Goal: Contribute content: Contribute content

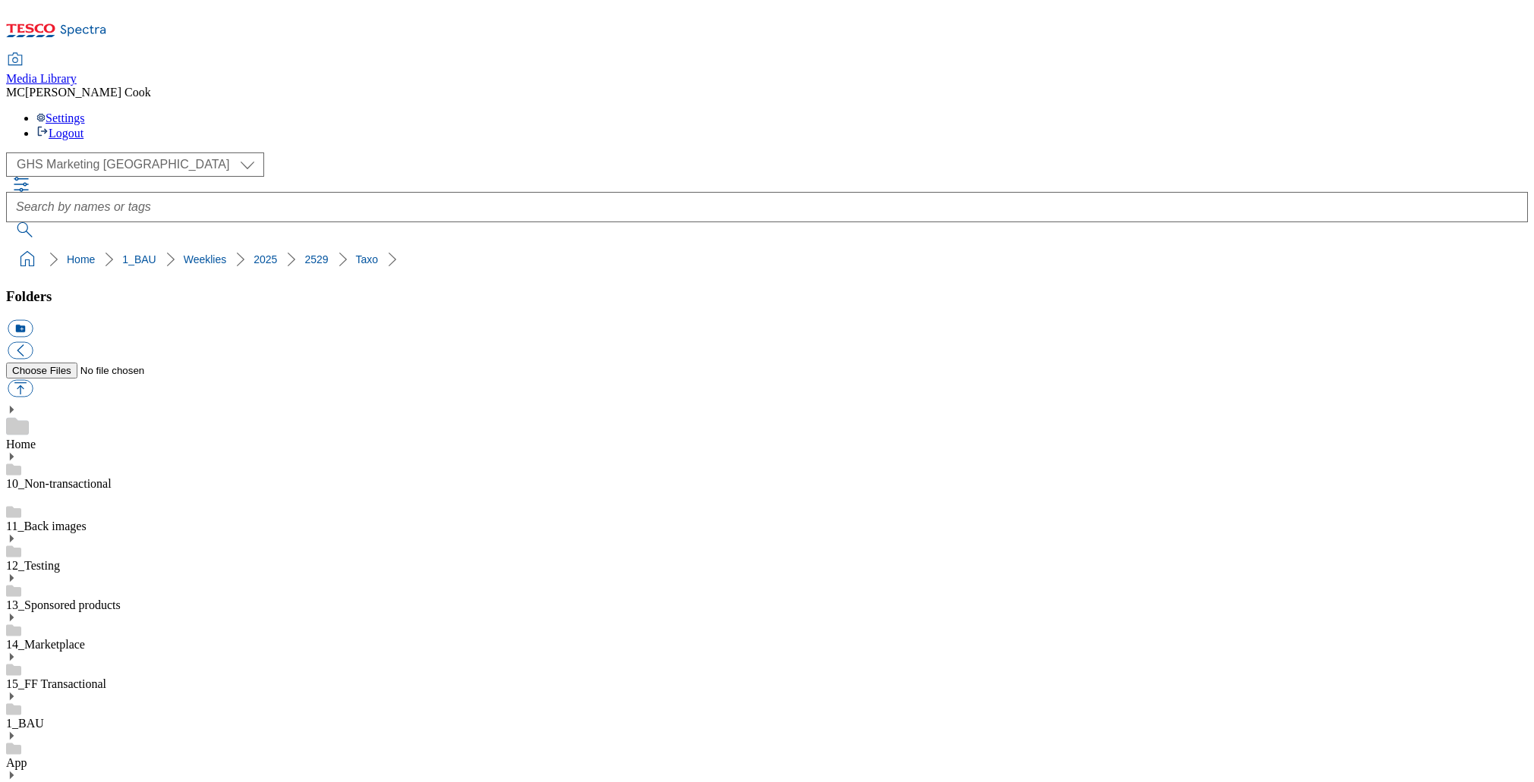
select select "flare-ghs-mktg"
click at [77, 72] on span "Media Library" at bounding box center [41, 78] width 71 height 13
click at [87, 19] on icon at bounding box center [56, 35] width 101 height 32
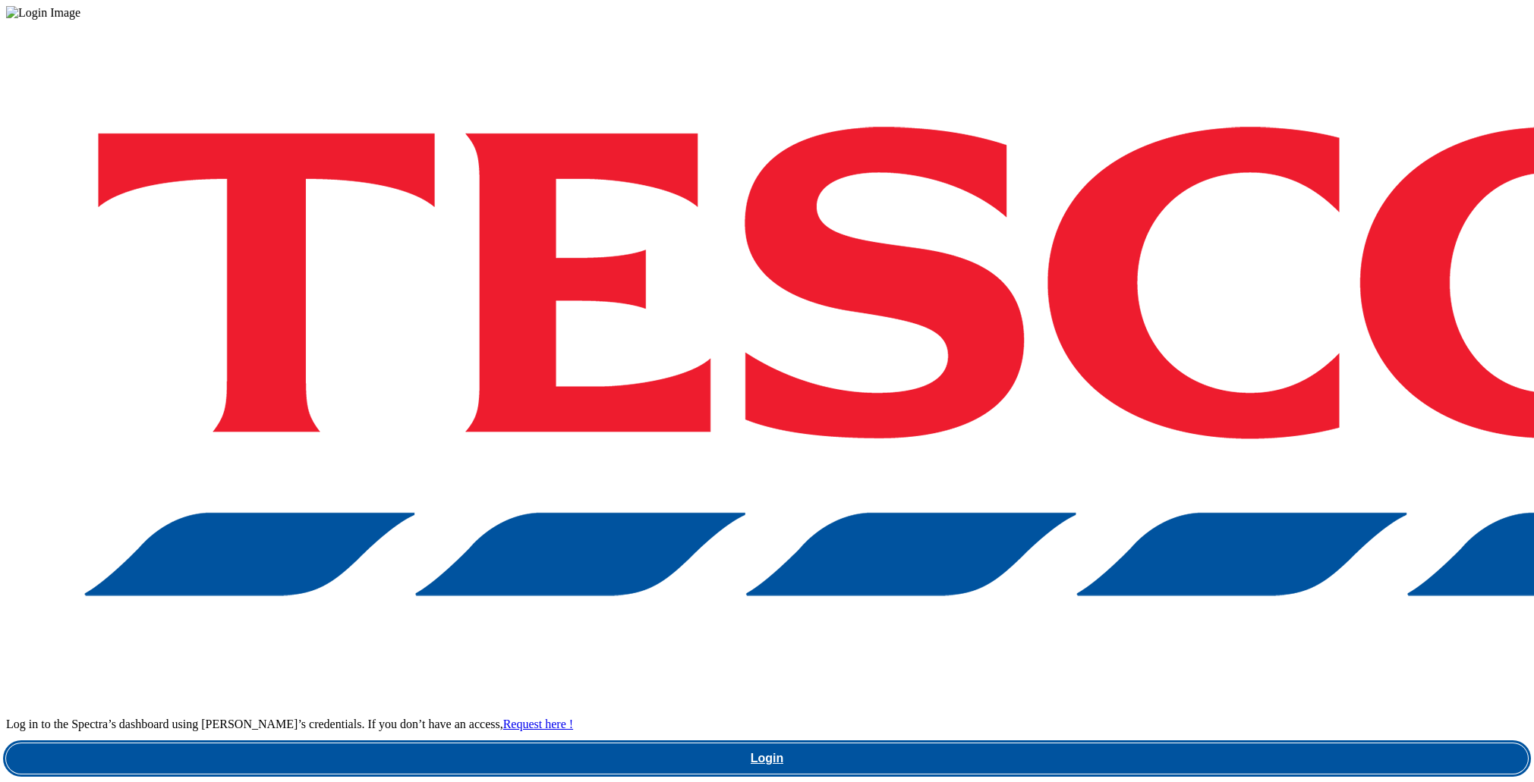
click at [1153, 744] on link "Login" at bounding box center [766, 759] width 1521 height 30
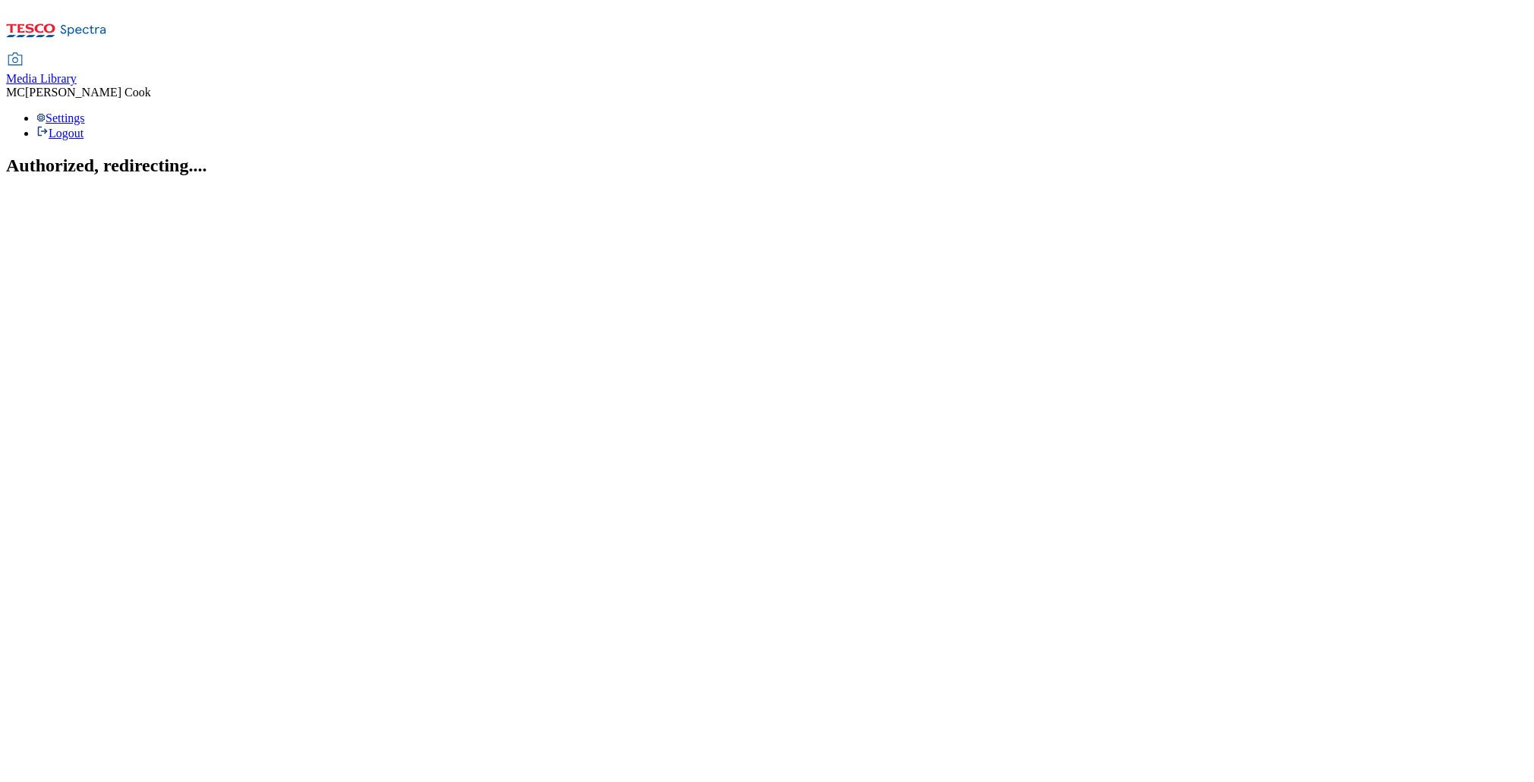
click at [77, 72] on span "Media Library" at bounding box center [41, 78] width 71 height 13
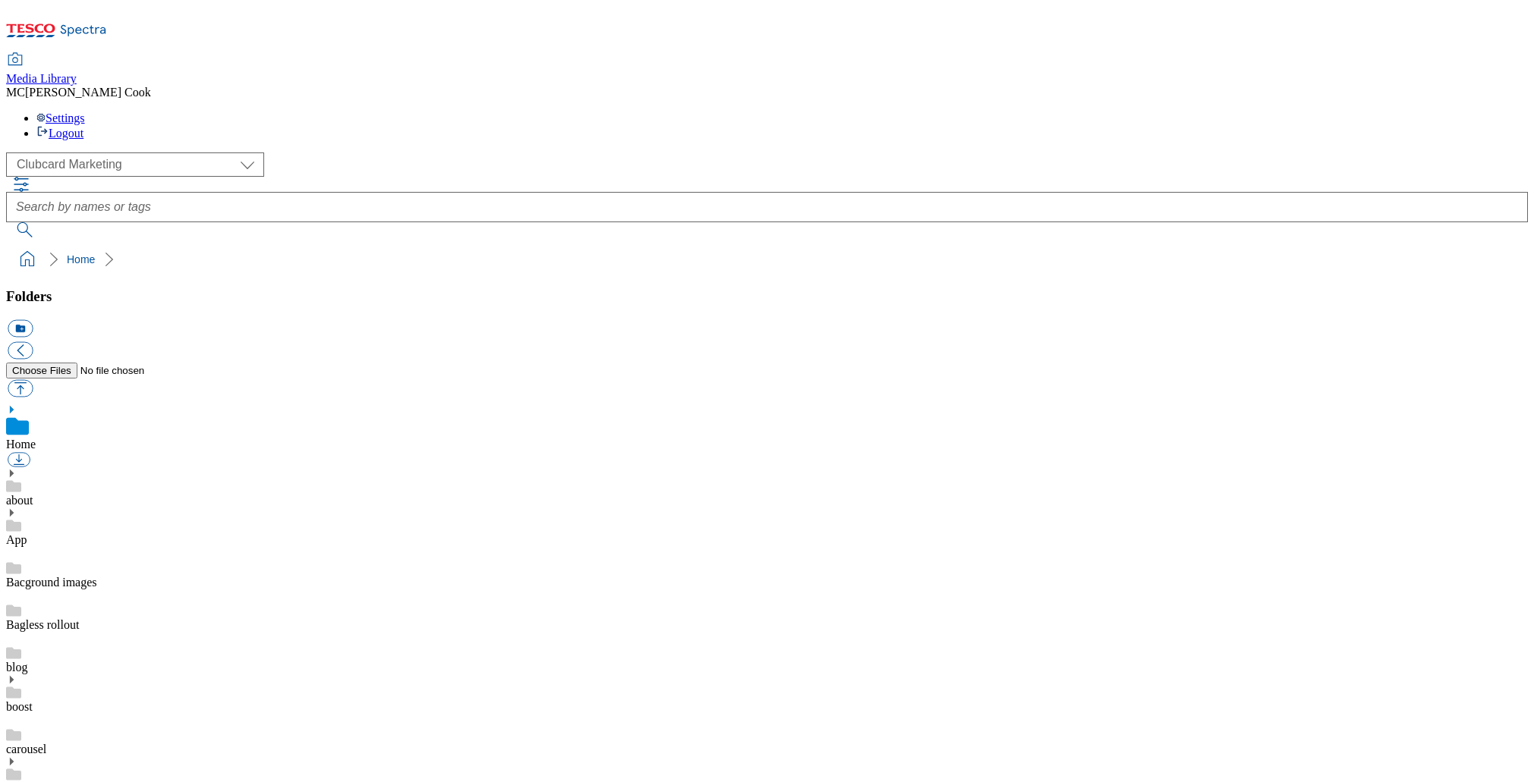
scroll to position [1, 0]
click at [91, 153] on select "Clubcard Marketing Dotcom UK Emails GHS Marketing UK GHS Product UK GHS ROI" at bounding box center [135, 165] width 258 height 24
select select "flare-ghs-mktg"
click at [11, 153] on select "Clubcard Marketing Dotcom UK Emails GHS Marketing UK GHS Product UK GHS ROI" at bounding box center [135, 165] width 258 height 24
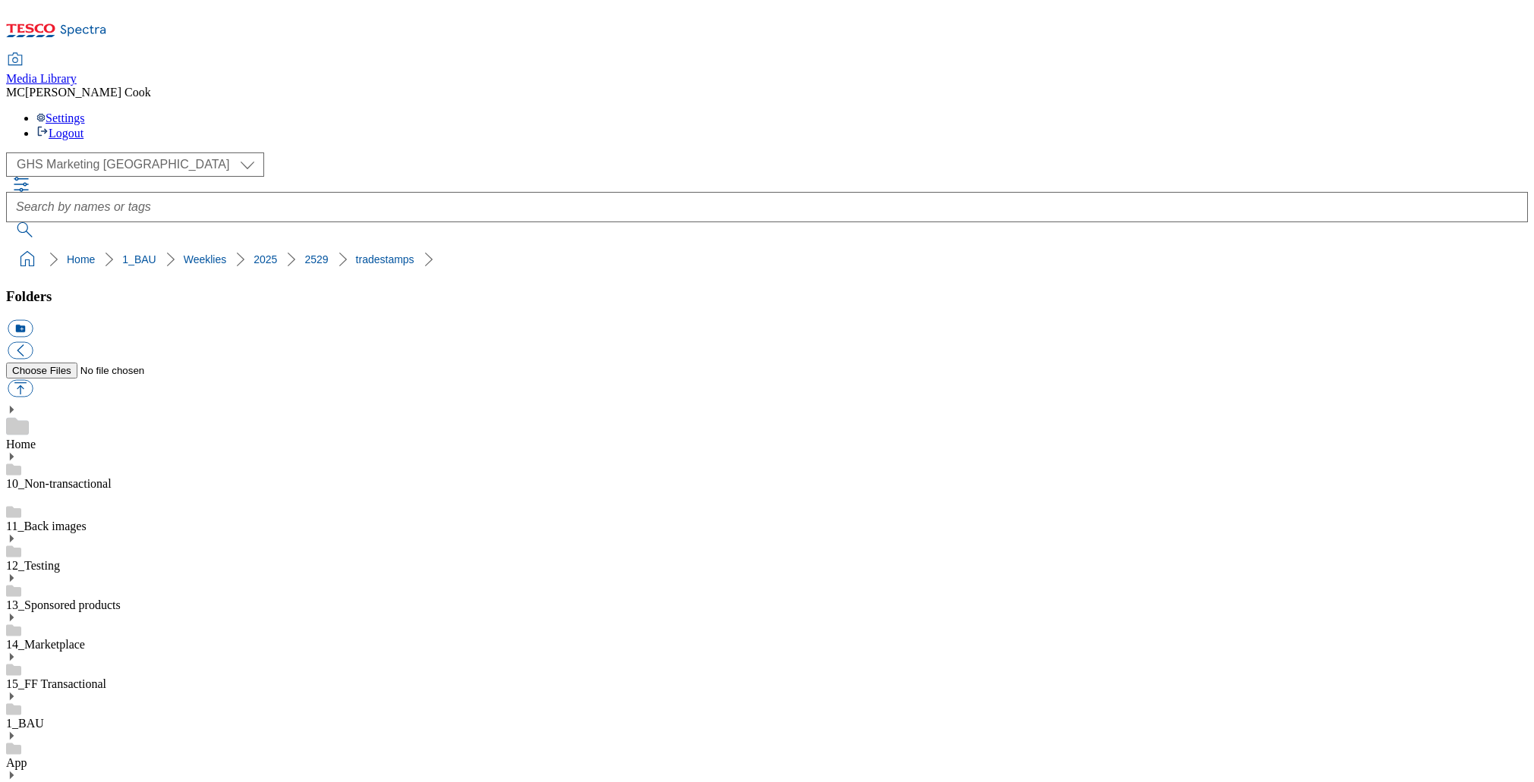
scroll to position [1185, 0]
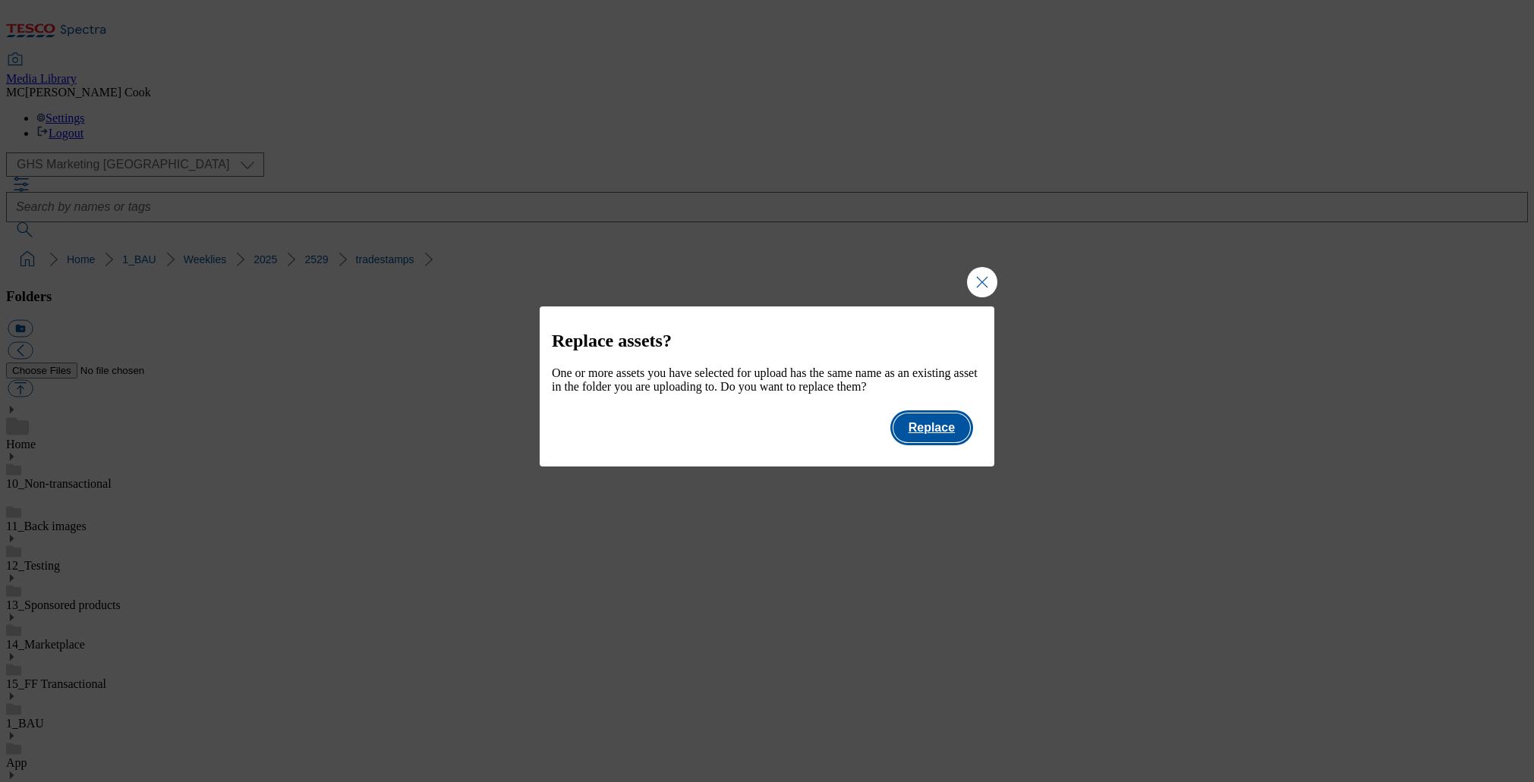
click at [928, 442] on button "Replace" at bounding box center [931, 428] width 77 height 29
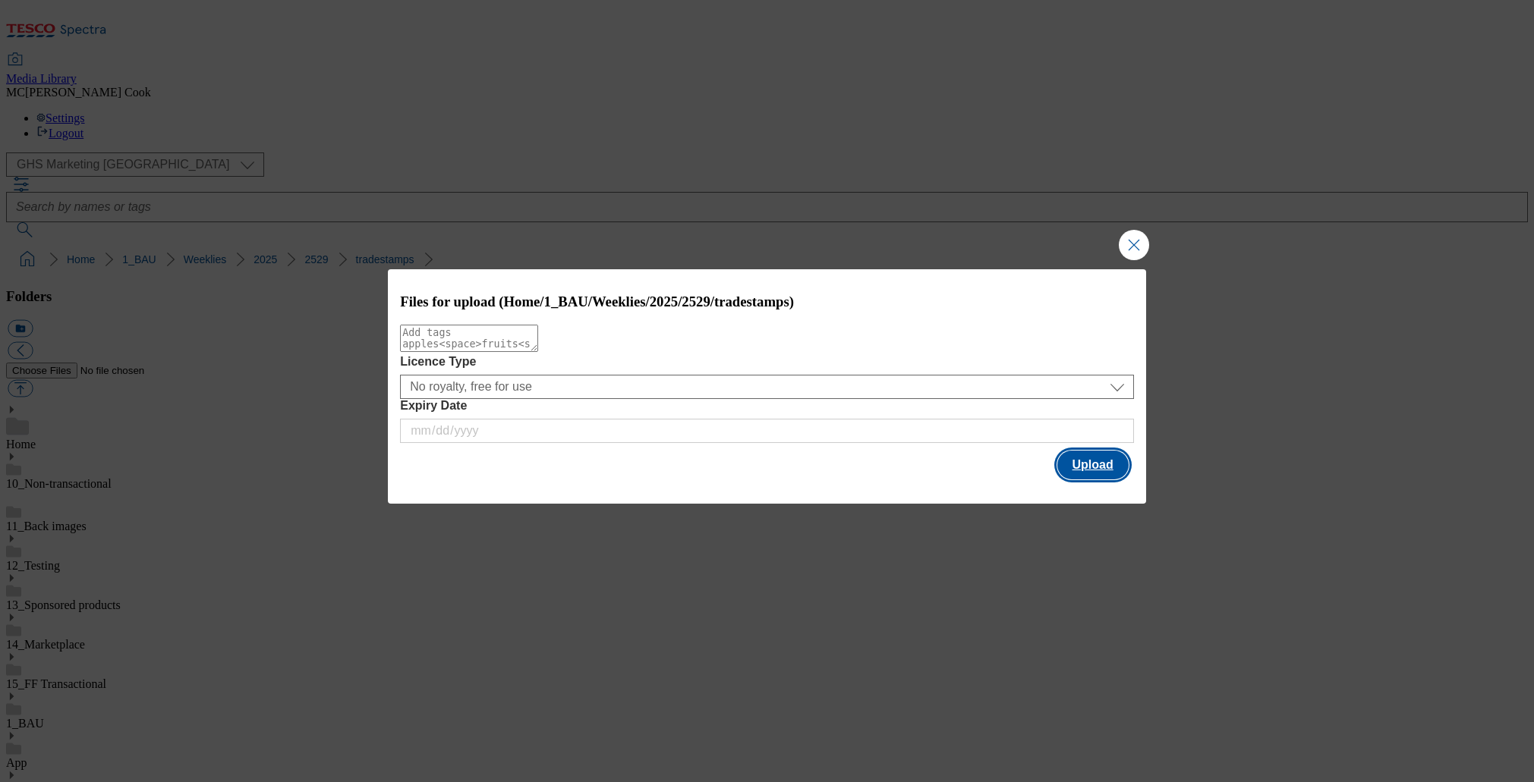
click at [1088, 463] on button "Upload" at bounding box center [1092, 465] width 71 height 29
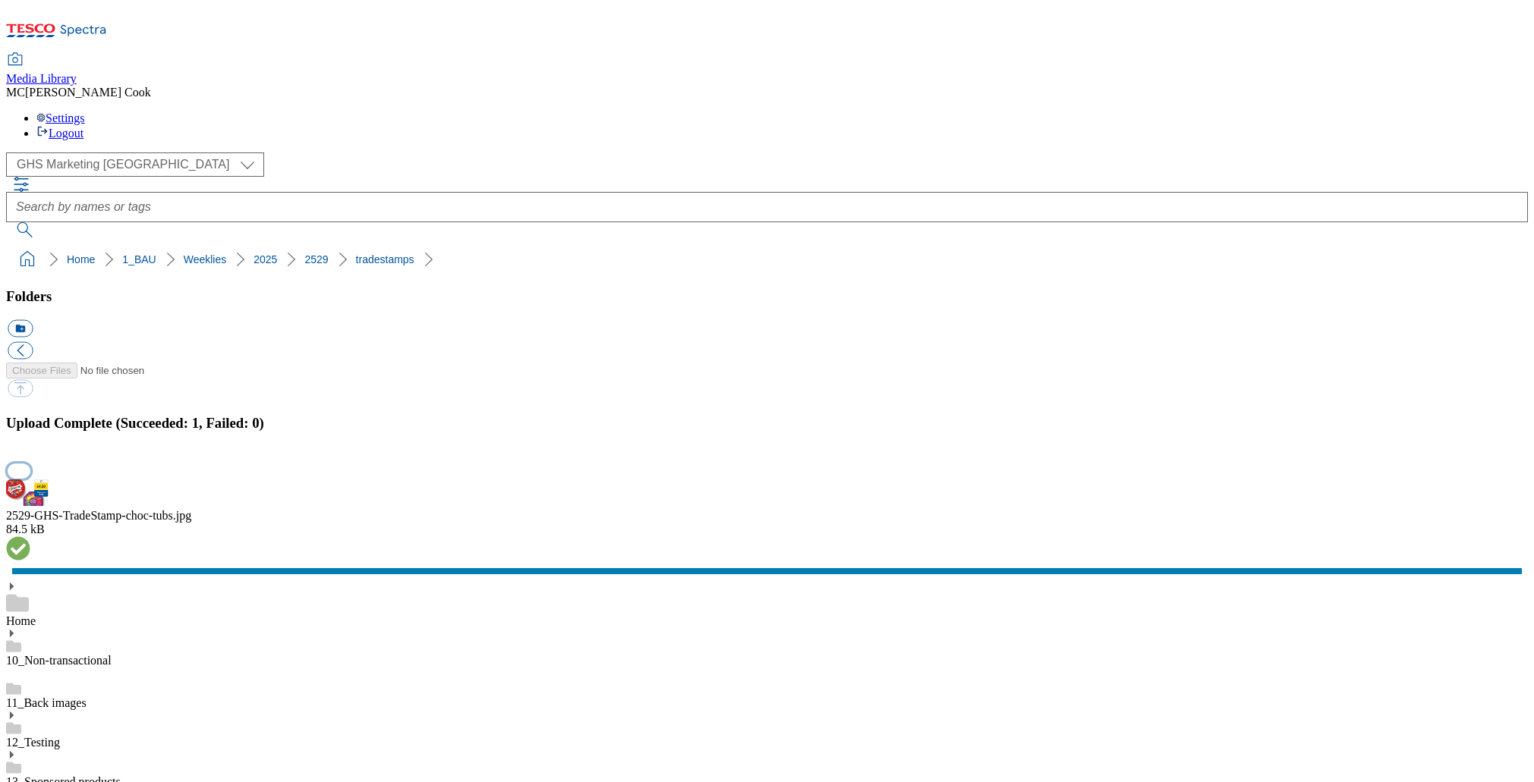
click at [30, 464] on button "button" at bounding box center [19, 471] width 23 height 14
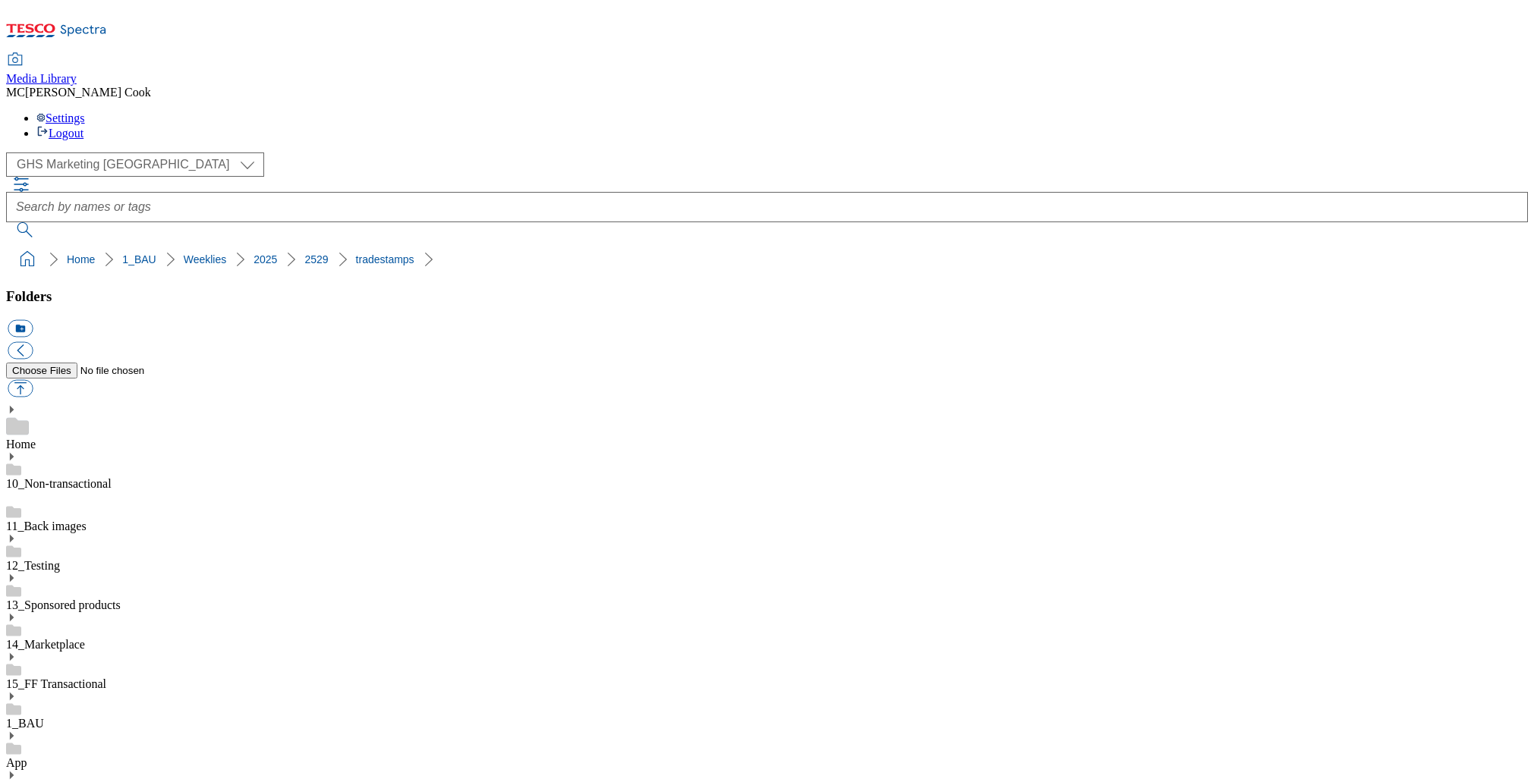
click at [44, 717] on link "1_BAU" at bounding box center [25, 723] width 38 height 13
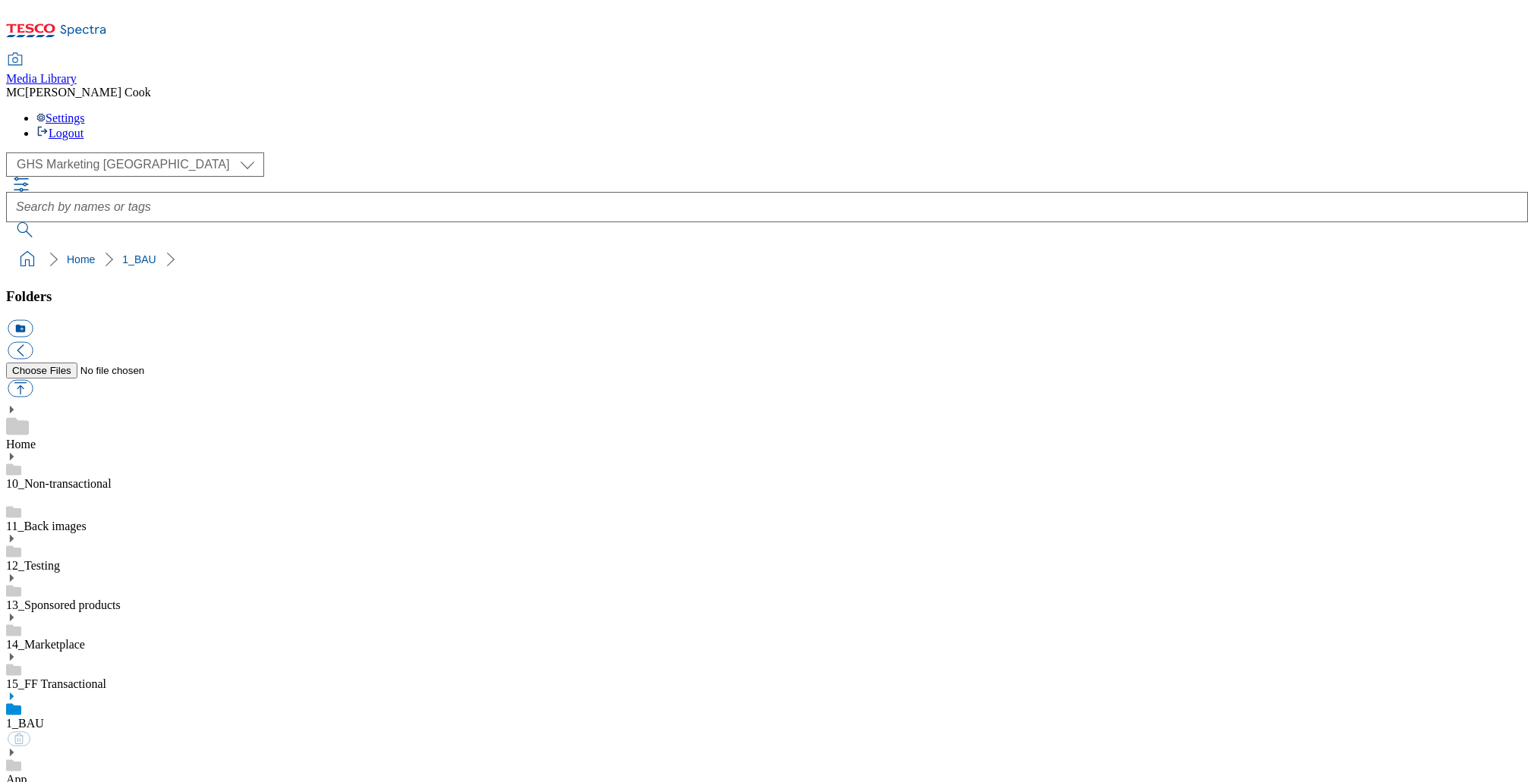
click at [17, 691] on icon at bounding box center [11, 696] width 11 height 11
drag, startPoint x: 35, startPoint y: 324, endPoint x: 61, endPoint y: 403, distance: 83.3
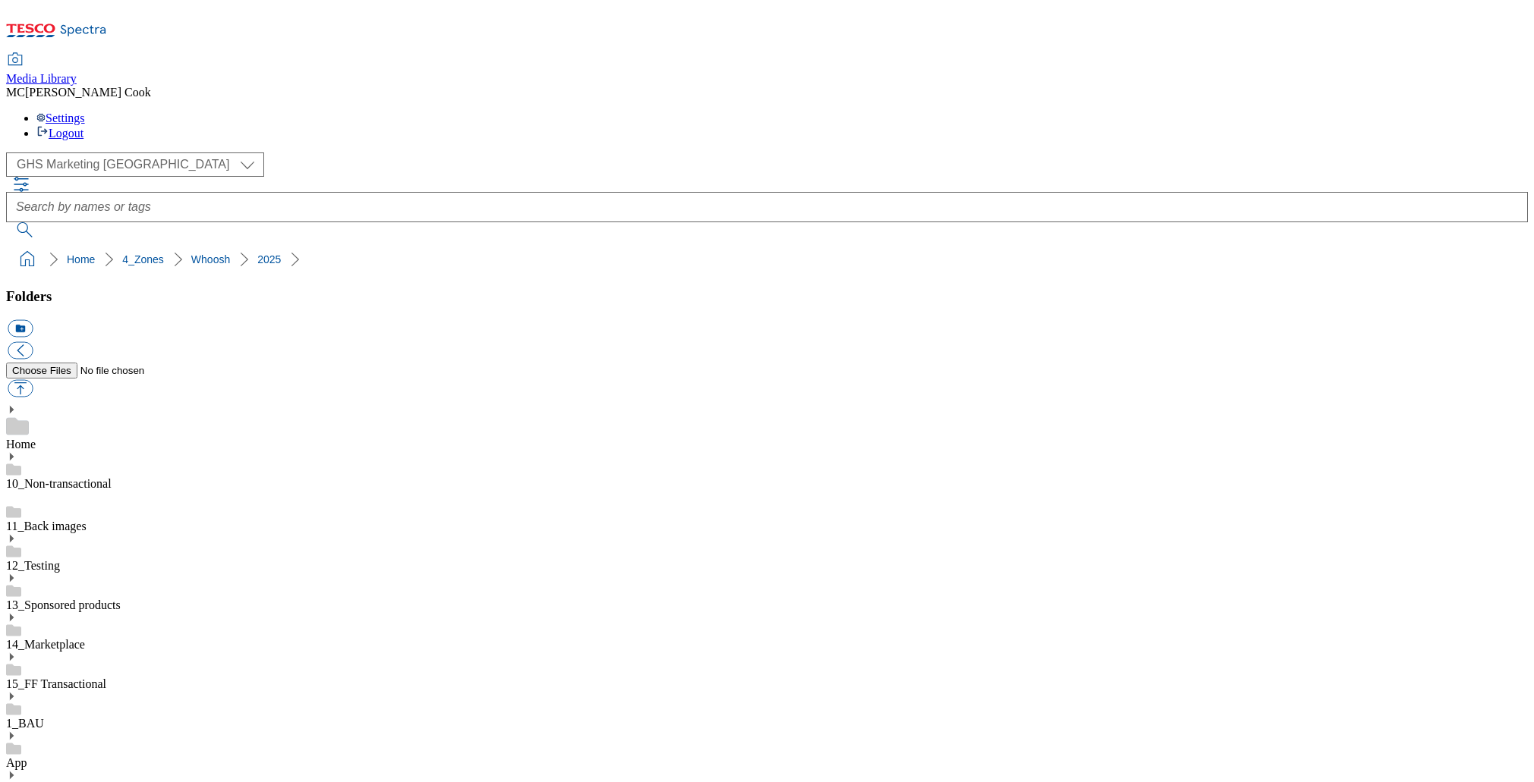
click at [33, 320] on button "icon_new_folder" at bounding box center [20, 328] width 25 height 17
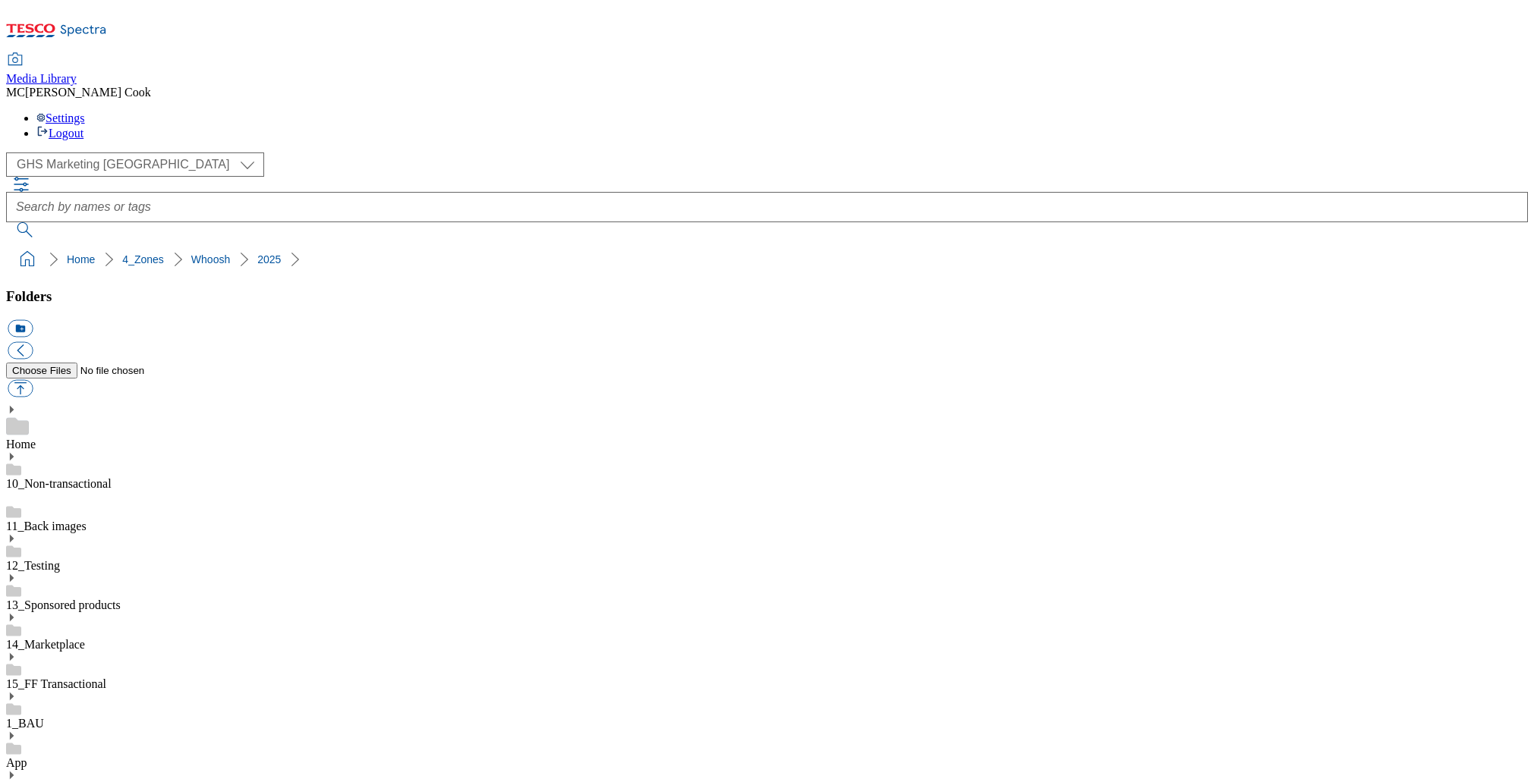
type input "2530"
click at [33, 320] on button "icon_new_folder" at bounding box center [20, 328] width 25 height 17
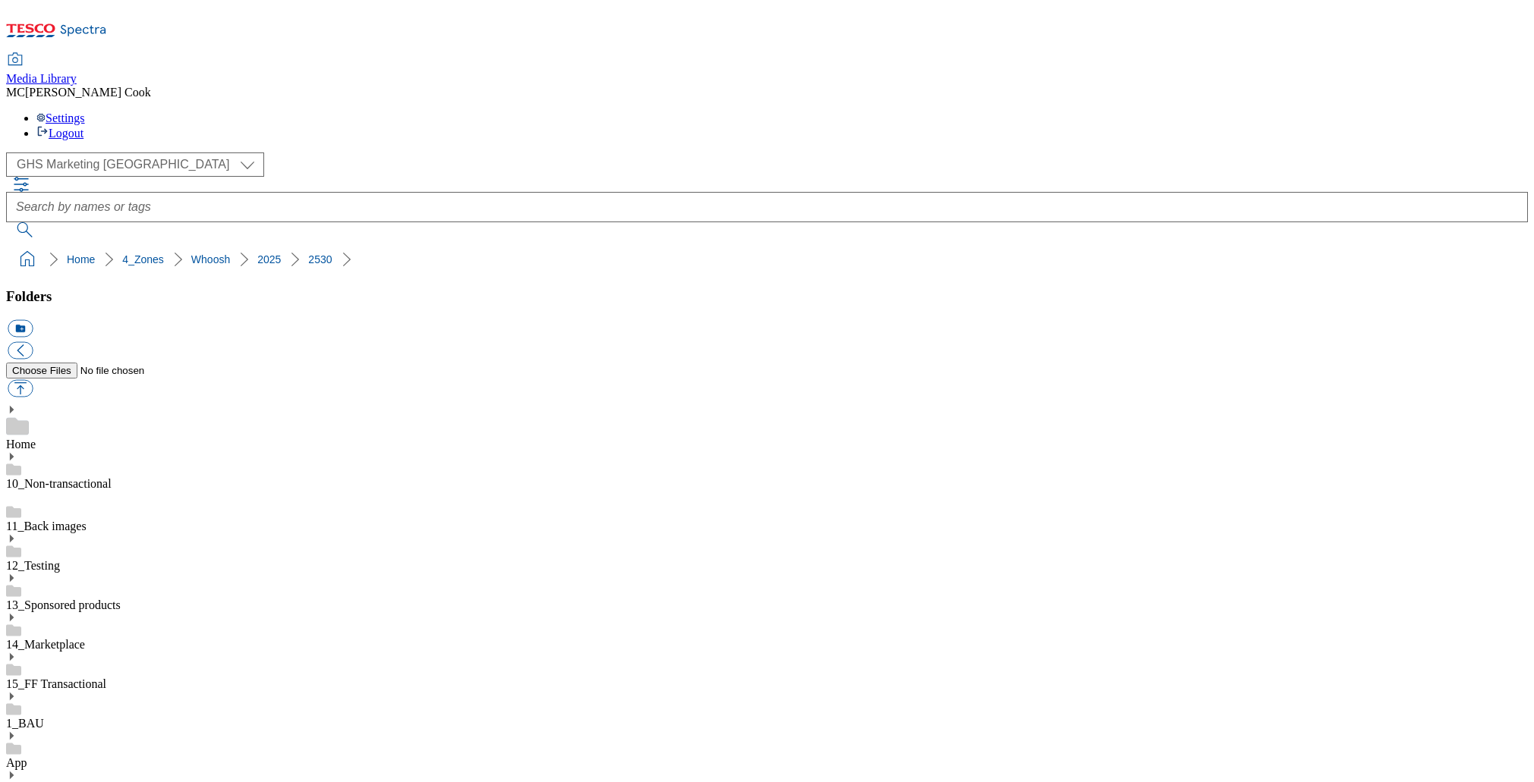
click at [33, 320] on button "icon_new_folder" at bounding box center [20, 328] width 25 height 17
type input "2530 Wellness"
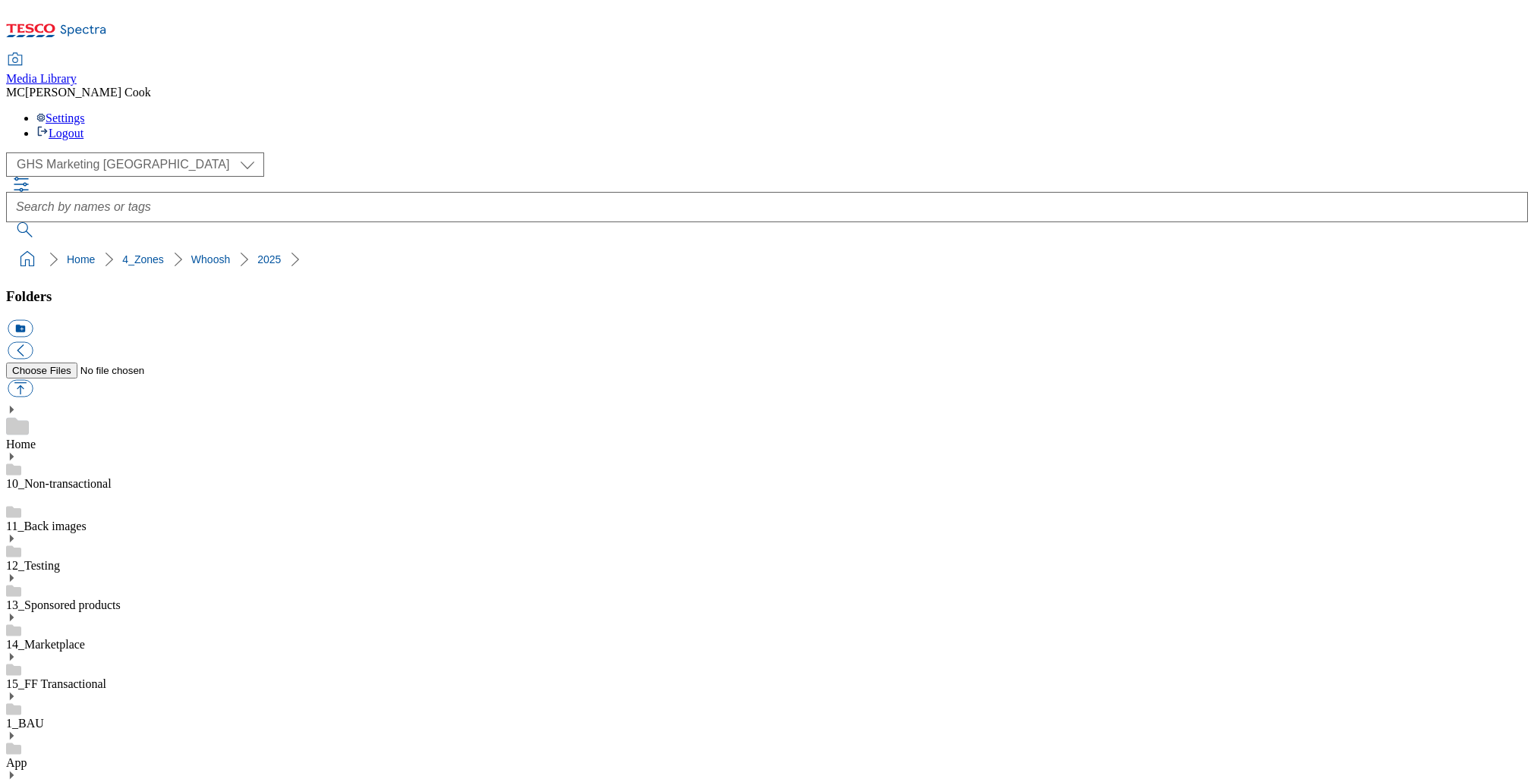
click at [33, 380] on button "button" at bounding box center [20, 388] width 25 height 17
type input "C:\fakepath\2530-GHS-Whoosh-BLthumb-Wellness.jpg"
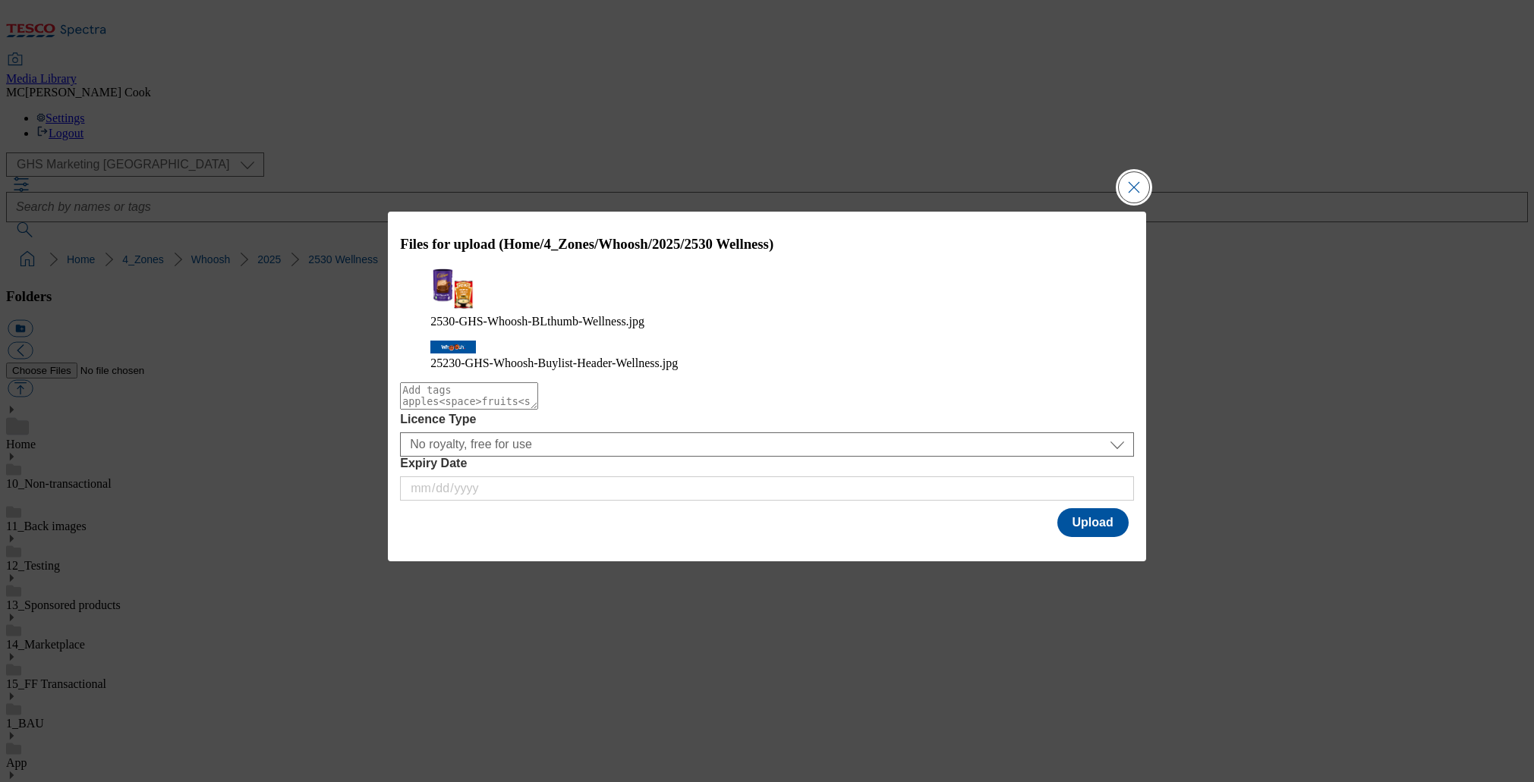
click at [1128, 194] on button "Close Modal" at bounding box center [1134, 187] width 30 height 30
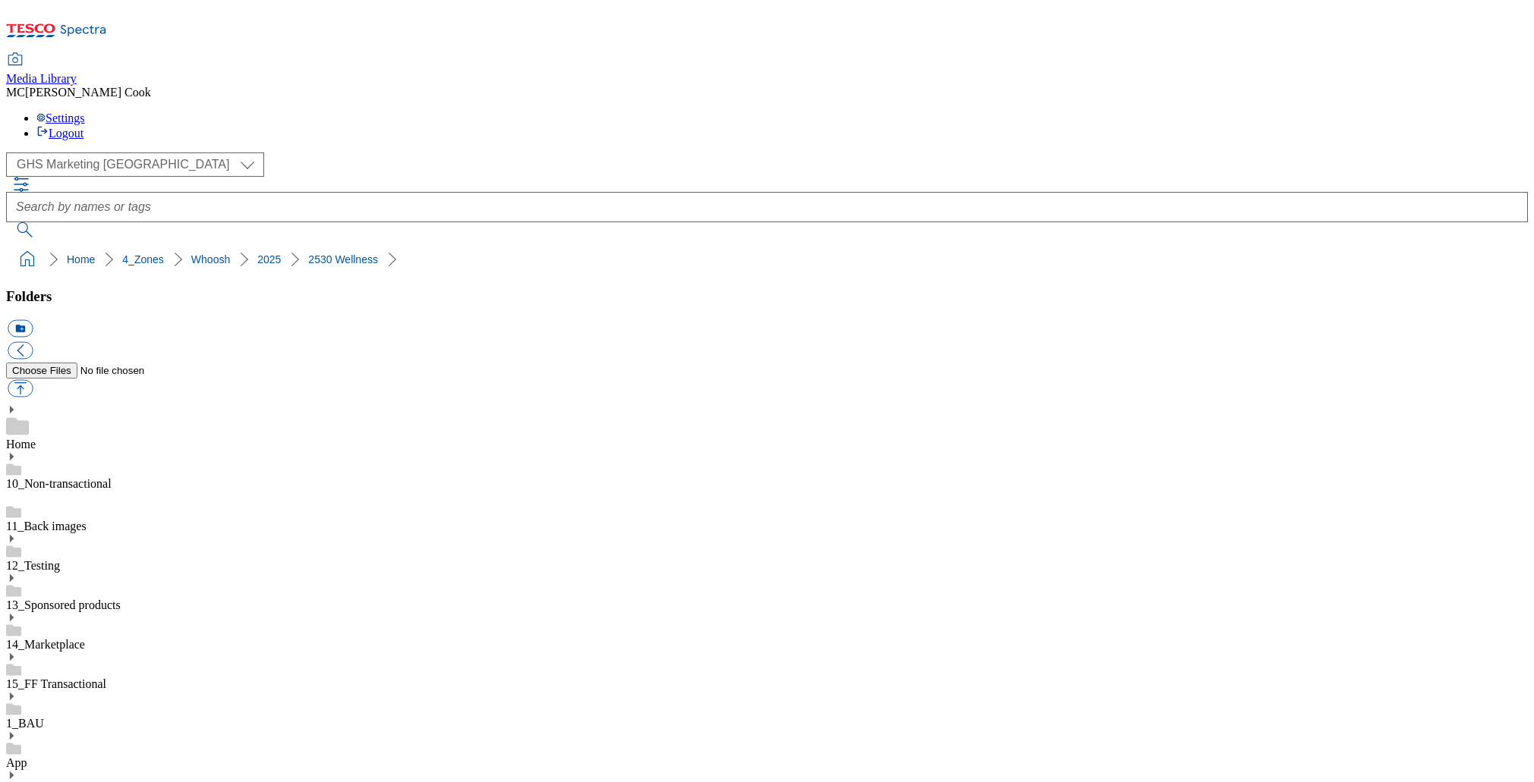
click at [33, 380] on button "button" at bounding box center [20, 388] width 25 height 17
type input "C:\fakepath\2530-GHS-Whoosh-BLthumb-Wellness.jpg"
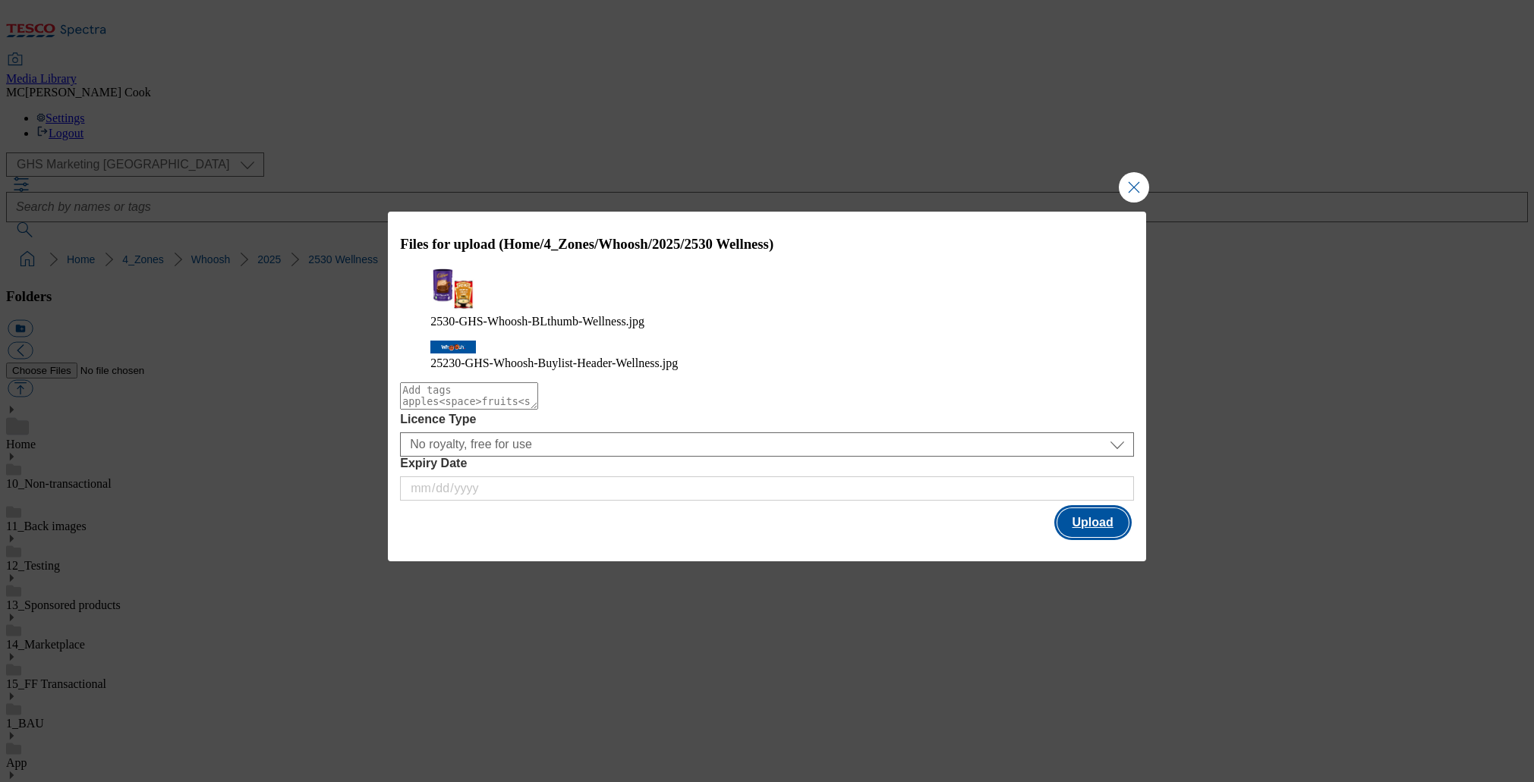
drag, startPoint x: 1094, startPoint y: 517, endPoint x: 838, endPoint y: 278, distance: 350.6
click at [1094, 517] on button "Upload" at bounding box center [1092, 522] width 71 height 29
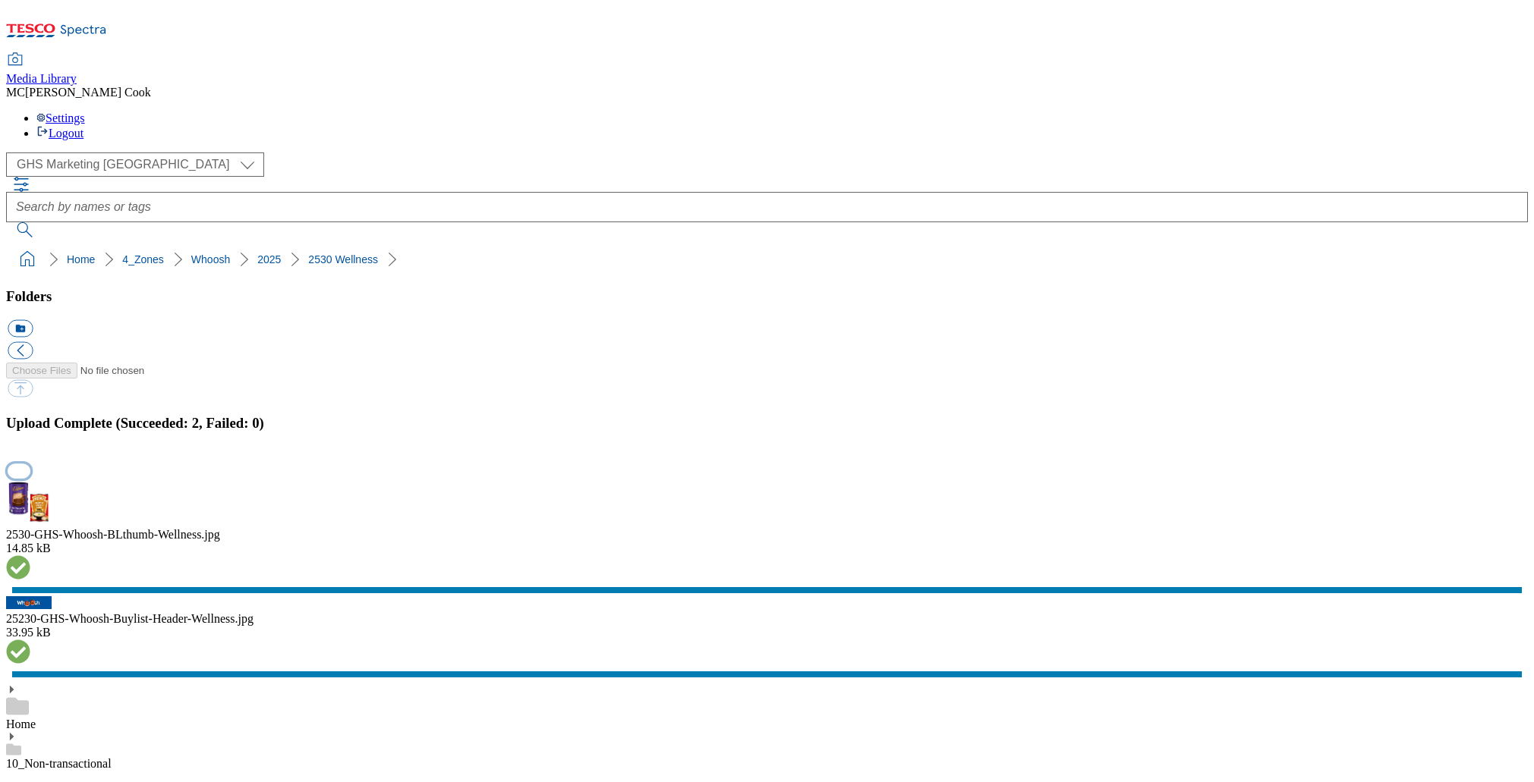
click at [30, 464] on button "button" at bounding box center [19, 471] width 23 height 14
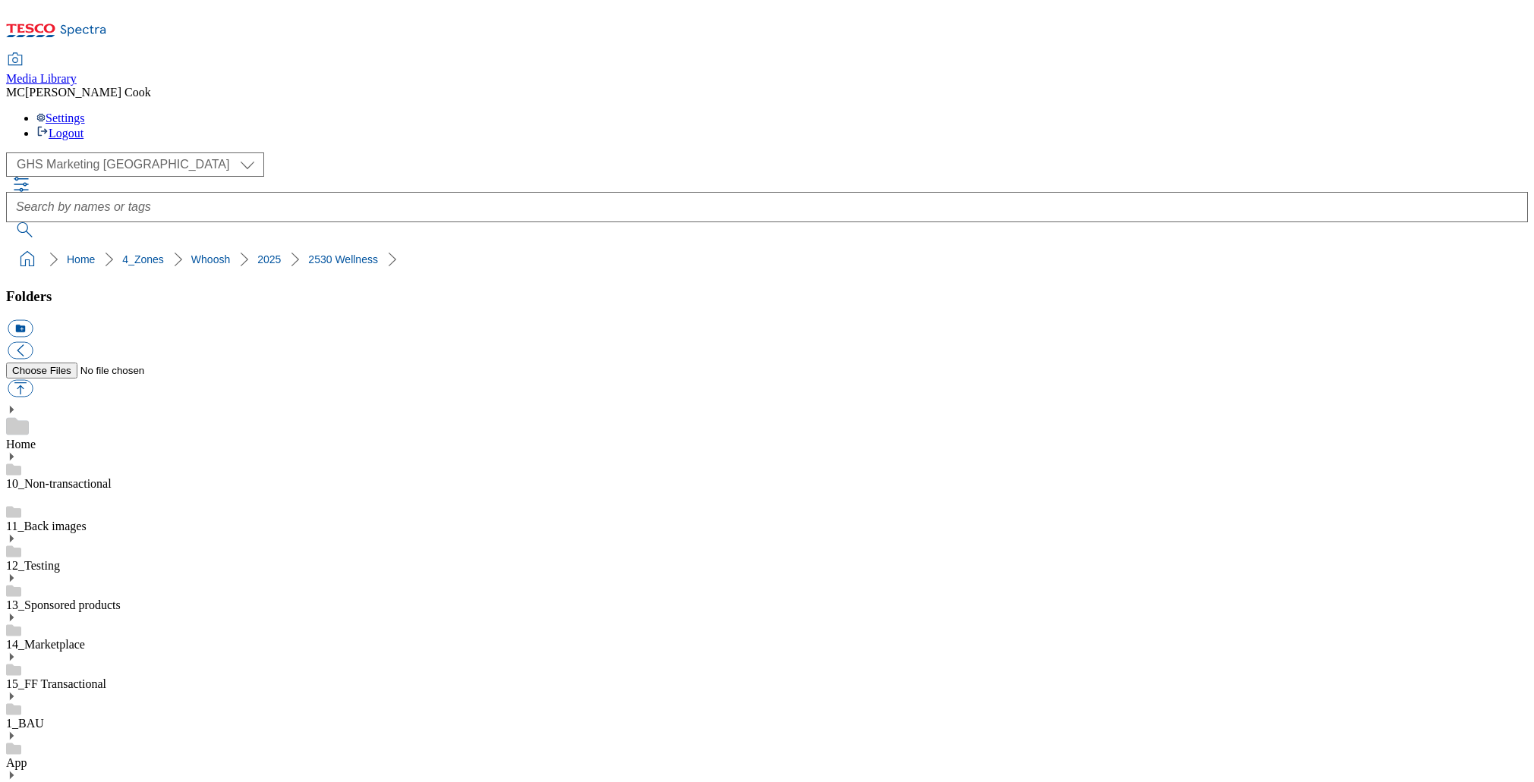
drag, startPoint x: 313, startPoint y: 150, endPoint x: 67, endPoint y: 156, distance: 246.7
click at [67, 245] on ol "Home 4_Zones Whoosh 2025 2530 Wellness" at bounding box center [771, 259] width 1512 height 29
copy ol "4_Zones Whoosh 2025 2530 Wellness"
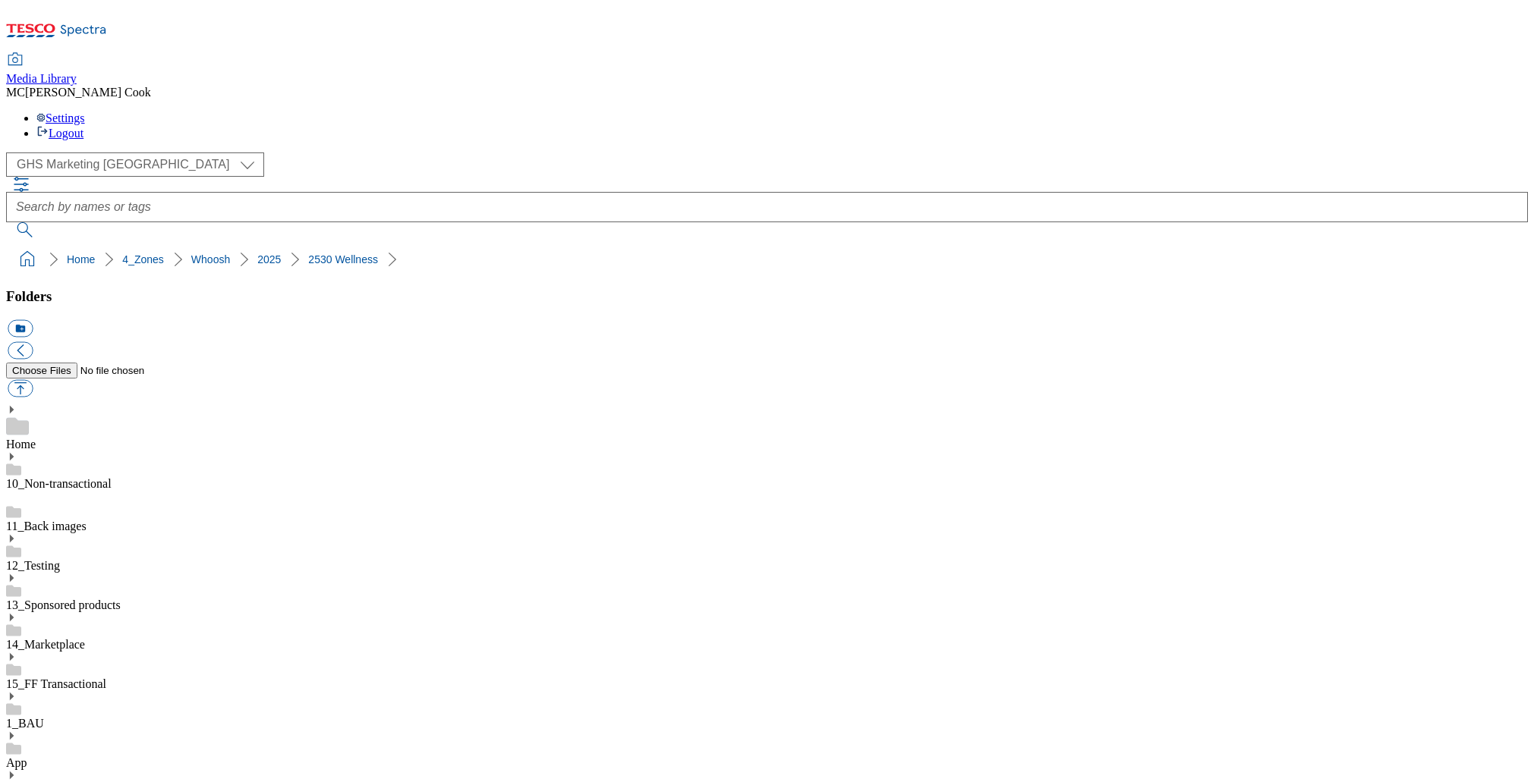
drag, startPoint x: 63, startPoint y: 463, endPoint x: 70, endPoint y: 469, distance: 9.1
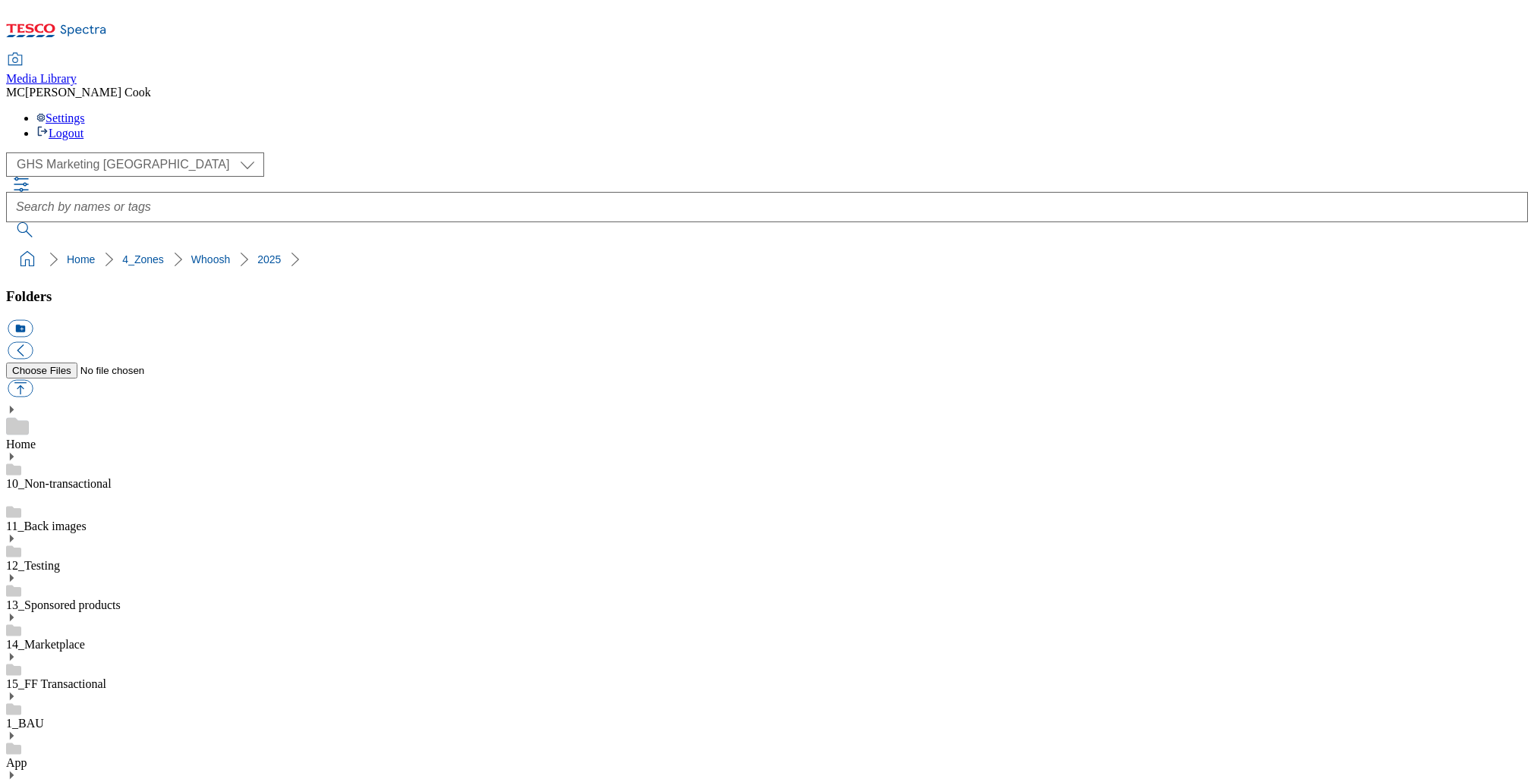
drag, startPoint x: 226, startPoint y: 198, endPoint x: 201, endPoint y: 458, distance: 261.5
click at [33, 320] on button "icon_new_folder" at bounding box center [20, 328] width 25 height 17
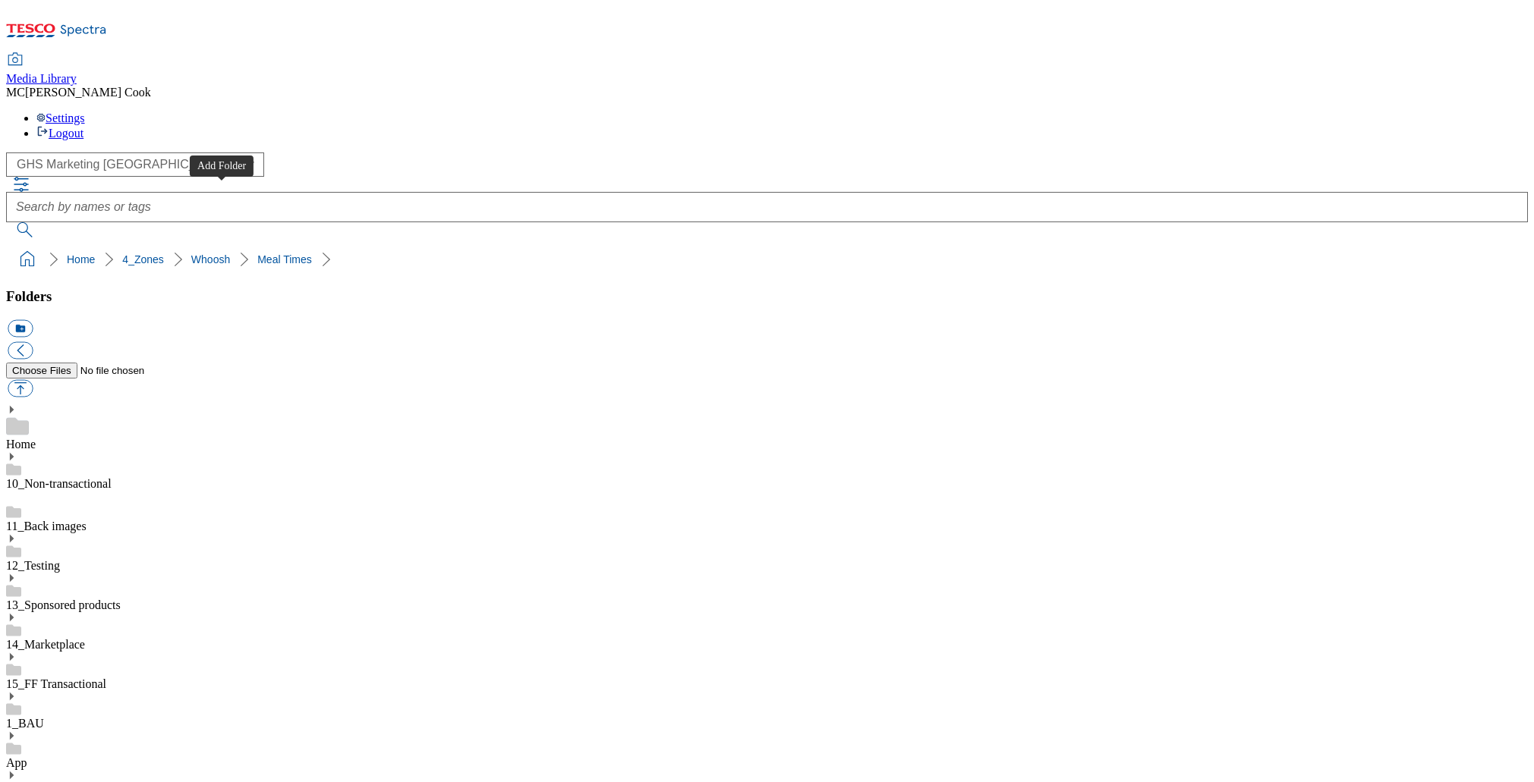
scroll to position [3001, 0]
type input "2530 Birdseye"
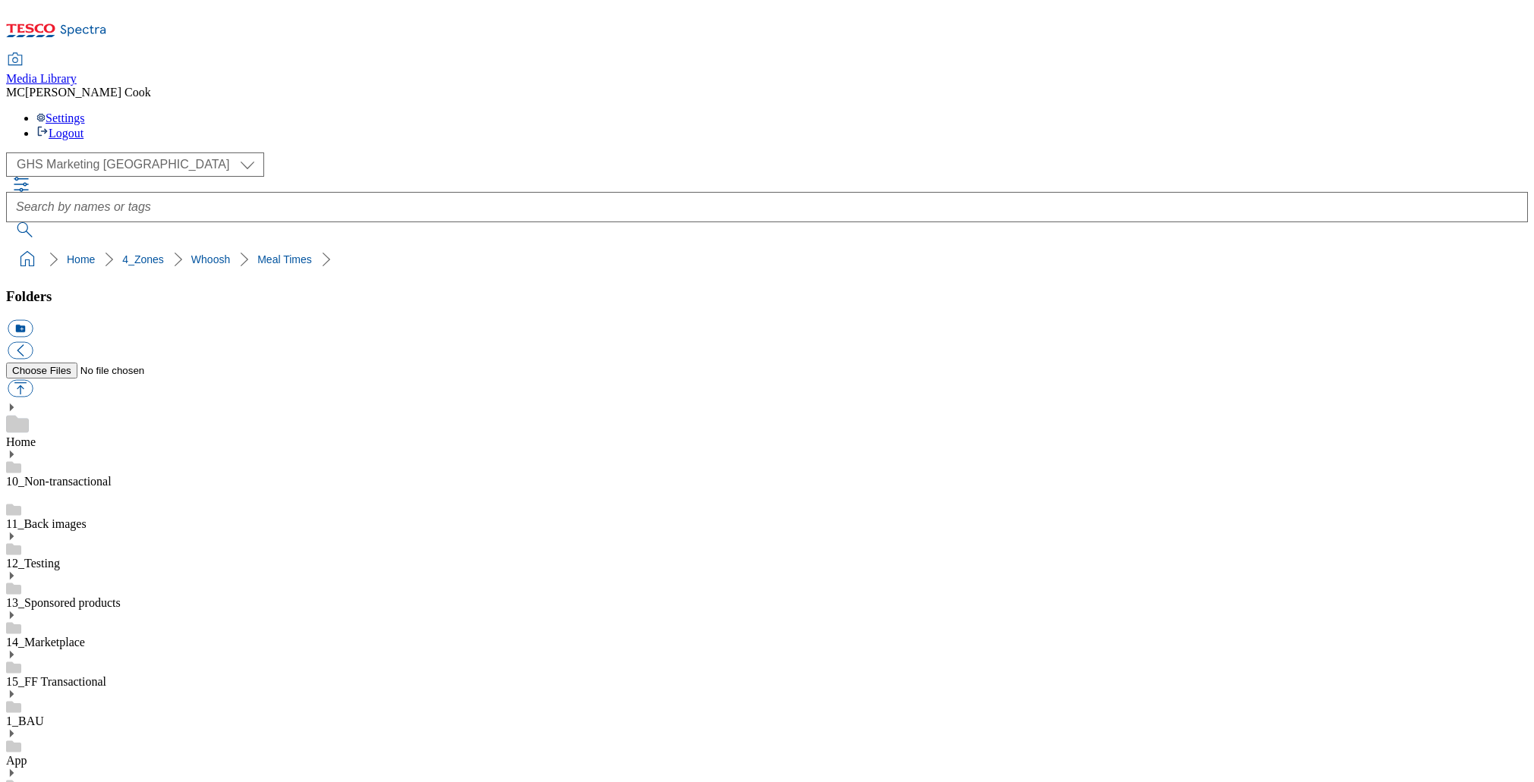
click at [33, 380] on button "button" at bounding box center [20, 388] width 25 height 17
type input "C:\fakepath\2529-WF-441850-Birdseye-BLthumb.jpg"
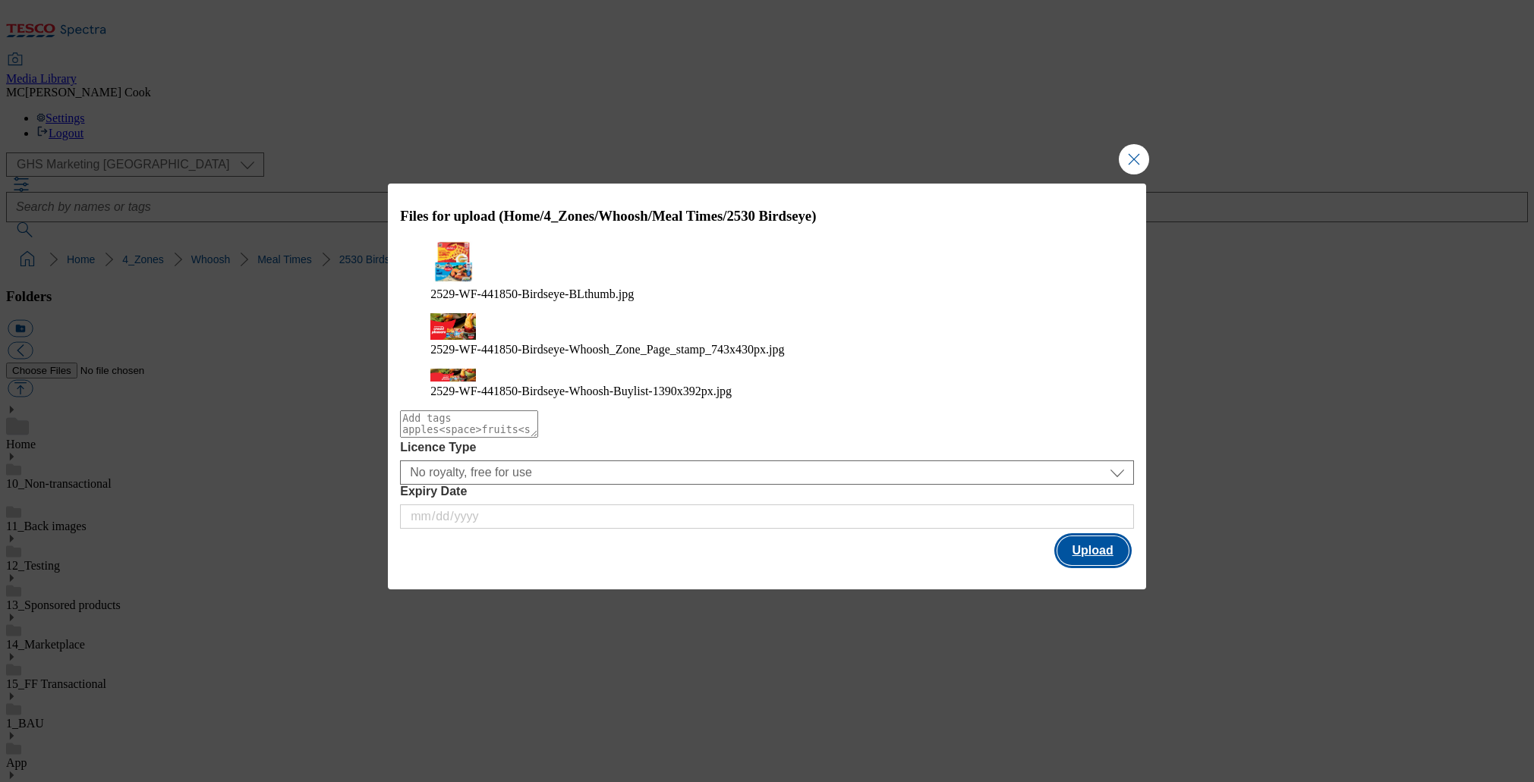
drag, startPoint x: 1097, startPoint y: 538, endPoint x: 1136, endPoint y: 649, distance: 117.6
click at [1097, 538] on button "Upload" at bounding box center [1092, 550] width 71 height 29
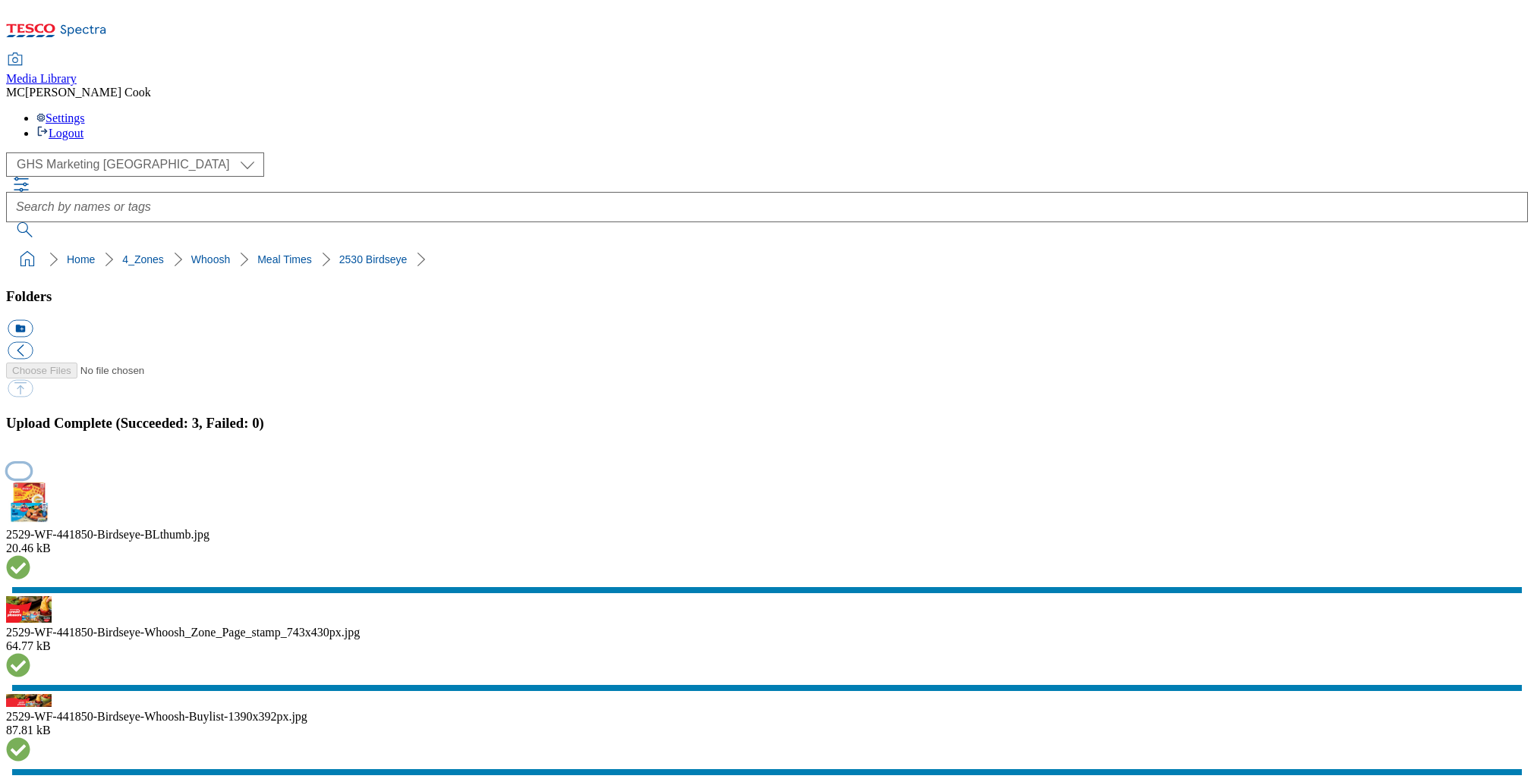
click at [30, 465] on button "button" at bounding box center [19, 471] width 23 height 14
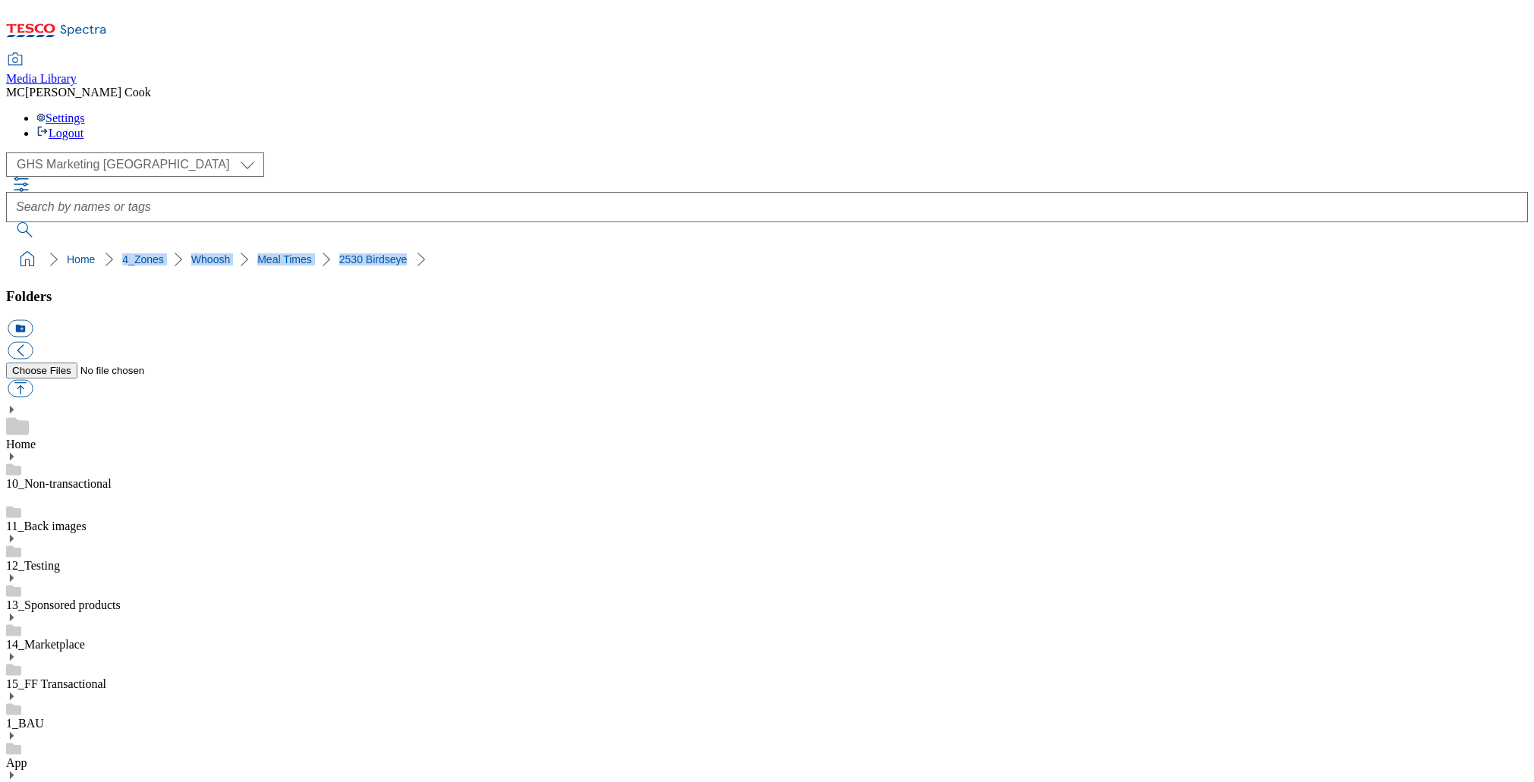
drag, startPoint x: 395, startPoint y: 151, endPoint x: 62, endPoint y: 153, distance: 332.4
click at [62, 245] on ol "Home 4_Zones Whoosh Meal Times 2530 Birdseye" at bounding box center [771, 259] width 1512 height 29
copy ol "4_Zones Whoosh Meal Times 2530 Birdseye"
